Goal: Task Accomplishment & Management: Manage account settings

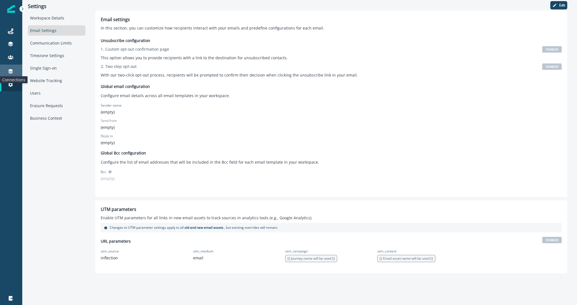
click at [11, 71] on icon at bounding box center [11, 71] width 6 height 6
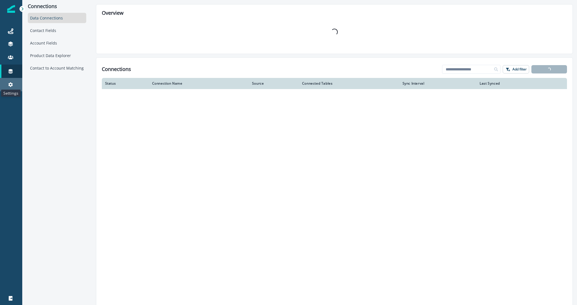
click at [8, 82] on icon at bounding box center [11, 85] width 6 height 6
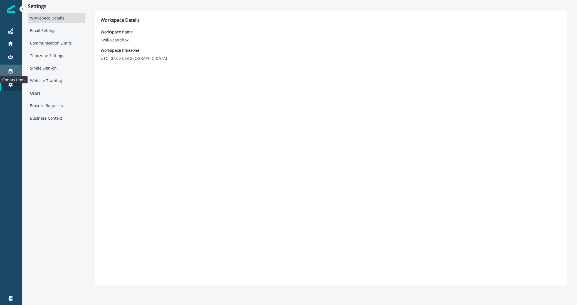
click at [13, 68] on icon at bounding box center [11, 71] width 6 height 6
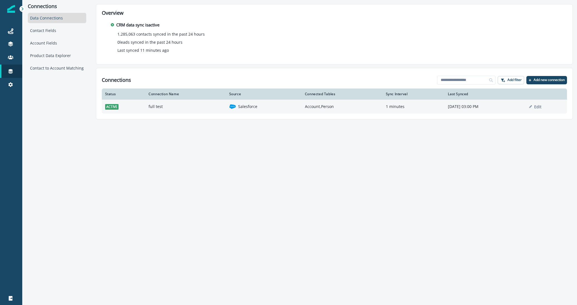
click at [151, 107] on td "full test" at bounding box center [185, 107] width 80 height 14
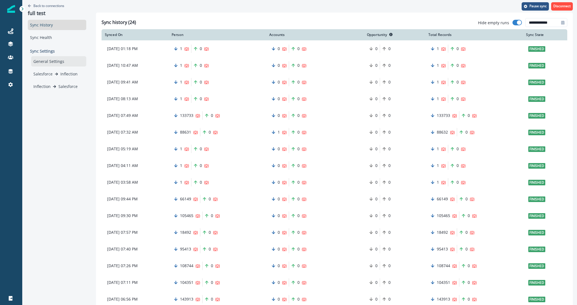
click at [48, 62] on div "General Settings" at bounding box center [58, 61] width 55 height 10
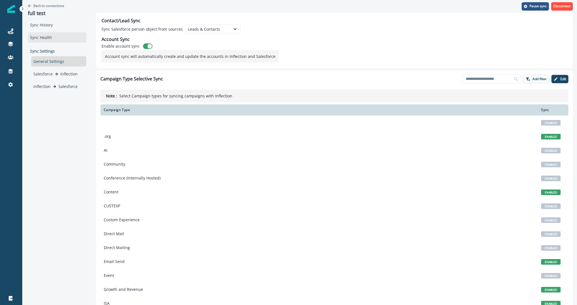
click at [44, 39] on div "Sync Health" at bounding box center [57, 37] width 58 height 10
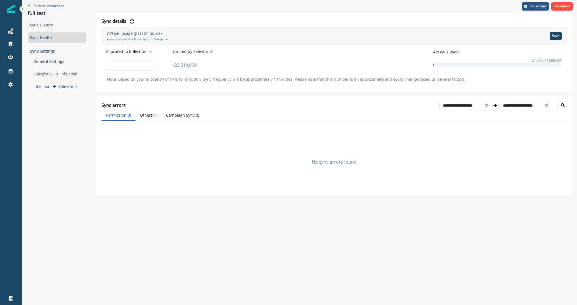
click at [36, 112] on div "Back to connections full test Sync History Sync Health Sync Settings General Se…" at bounding box center [57, 97] width 70 height 195
click at [64, 59] on div "General Settings" at bounding box center [58, 61] width 55 height 10
